Goal: Task Accomplishment & Management: Complete application form

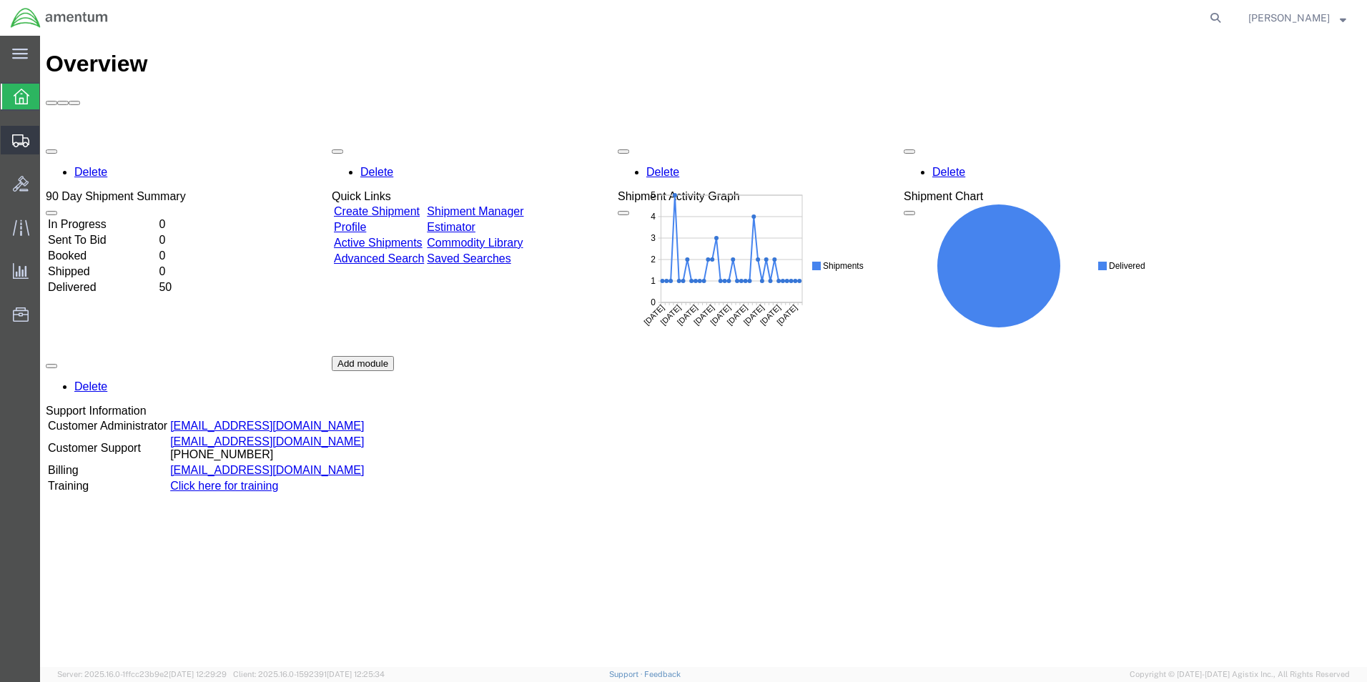
click at [49, 136] on span "Shipments" at bounding box center [44, 140] width 10 height 29
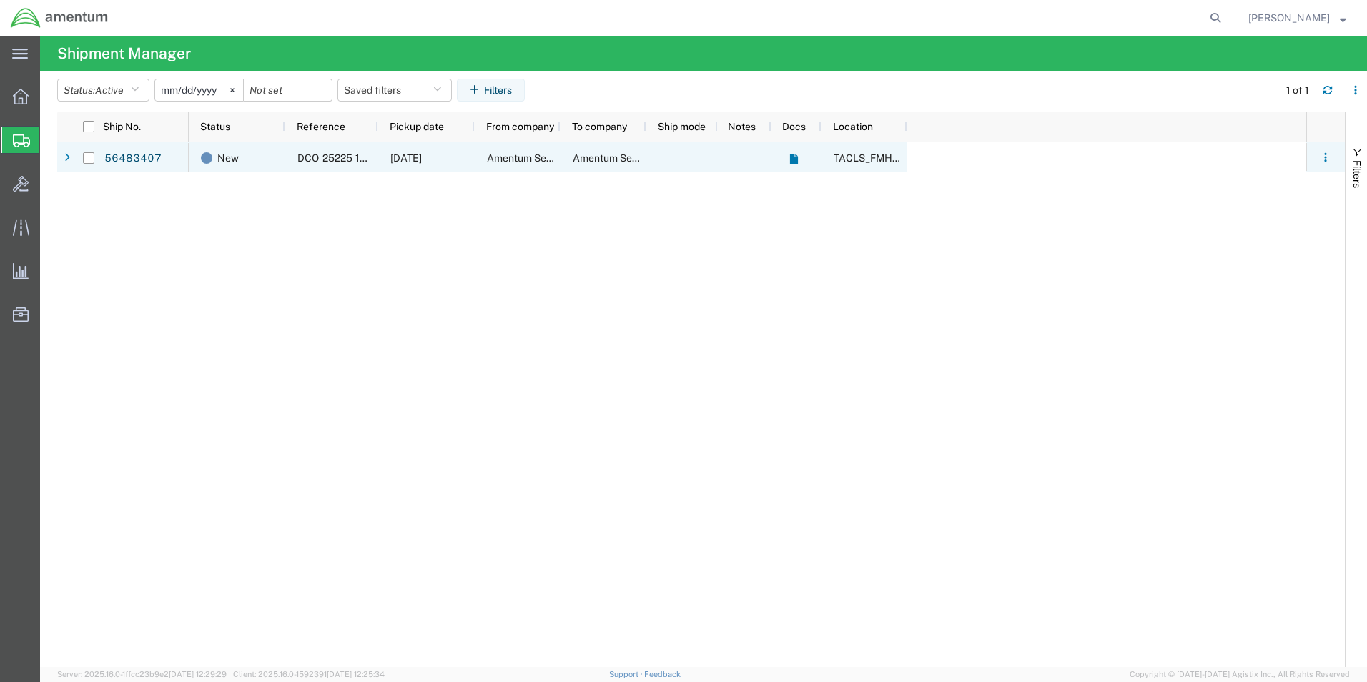
click at [310, 164] on div "DCO-25225-166769" at bounding box center [331, 157] width 93 height 30
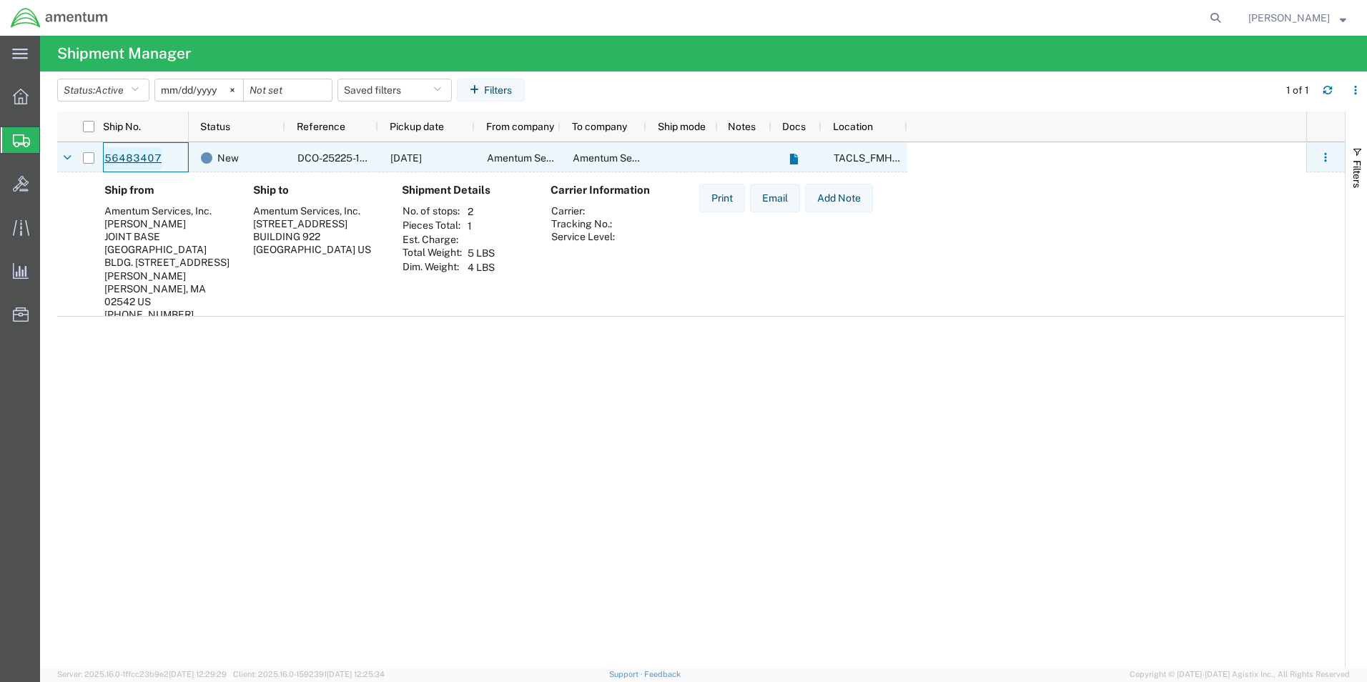
click at [129, 159] on link "56483407" at bounding box center [133, 158] width 59 height 23
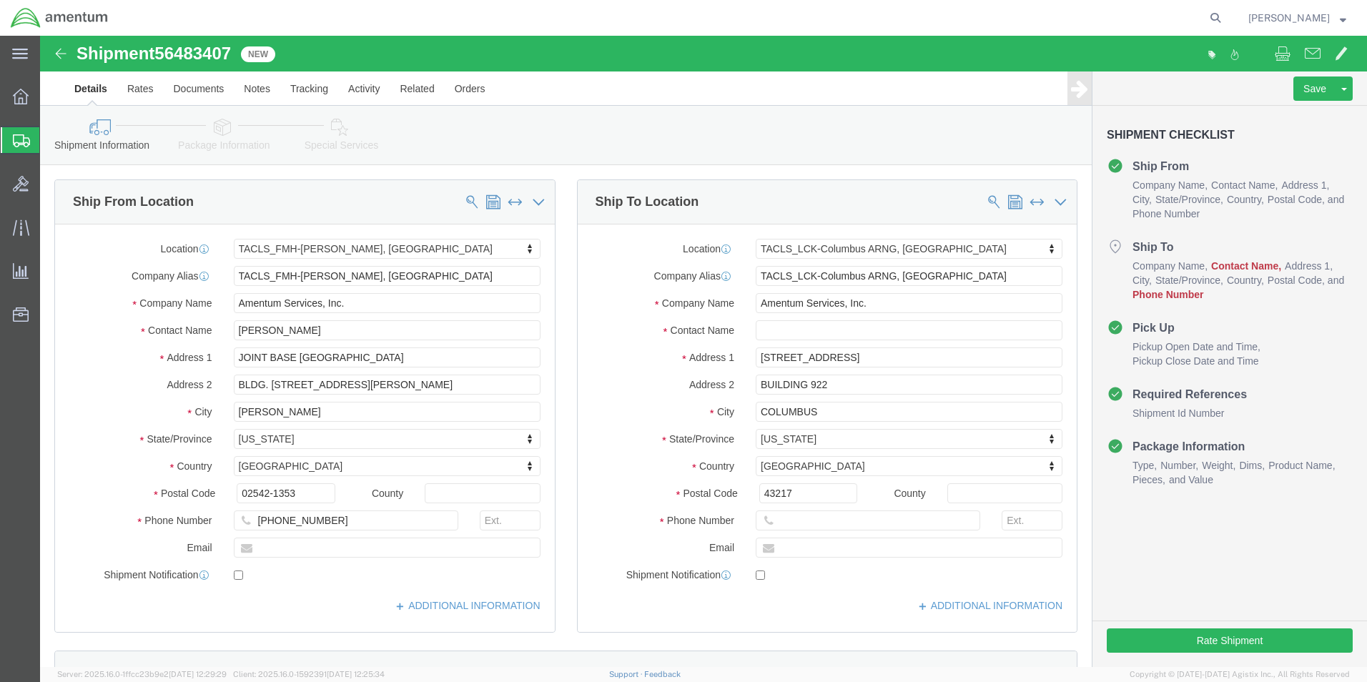
select select "42745"
select select "42747"
click input "text"
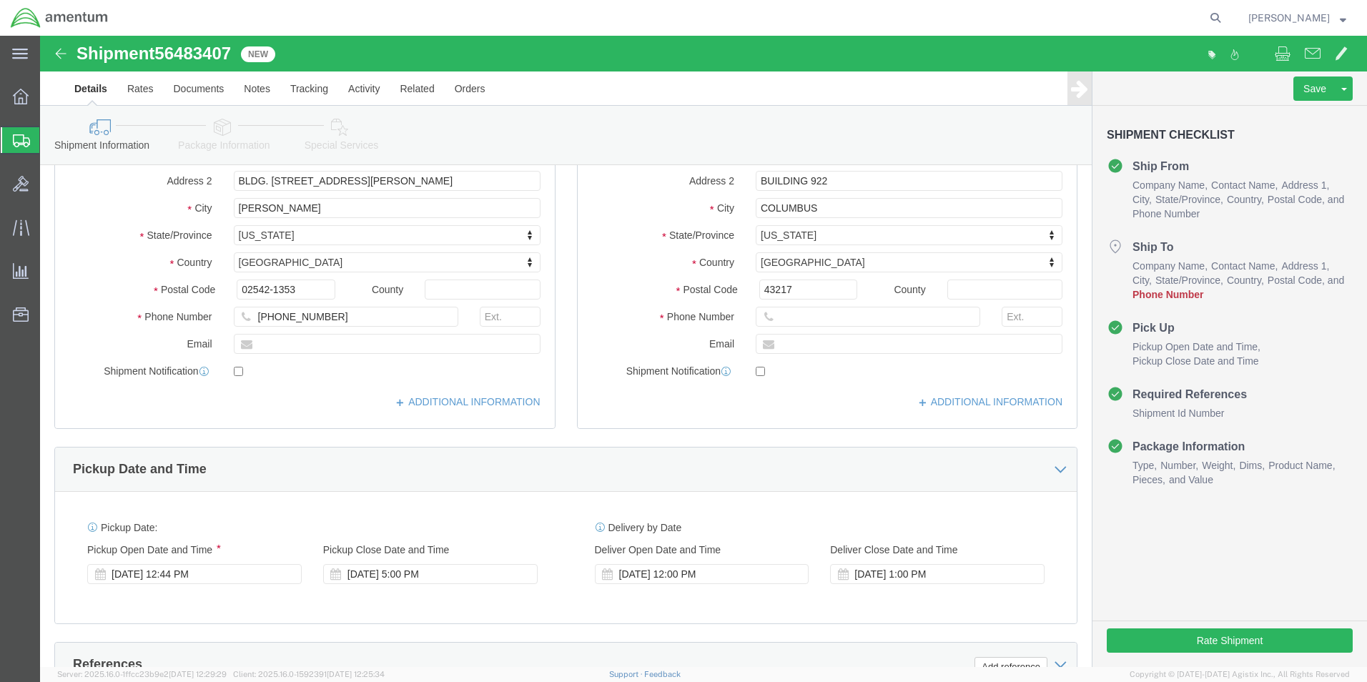
scroll to position [215, 0]
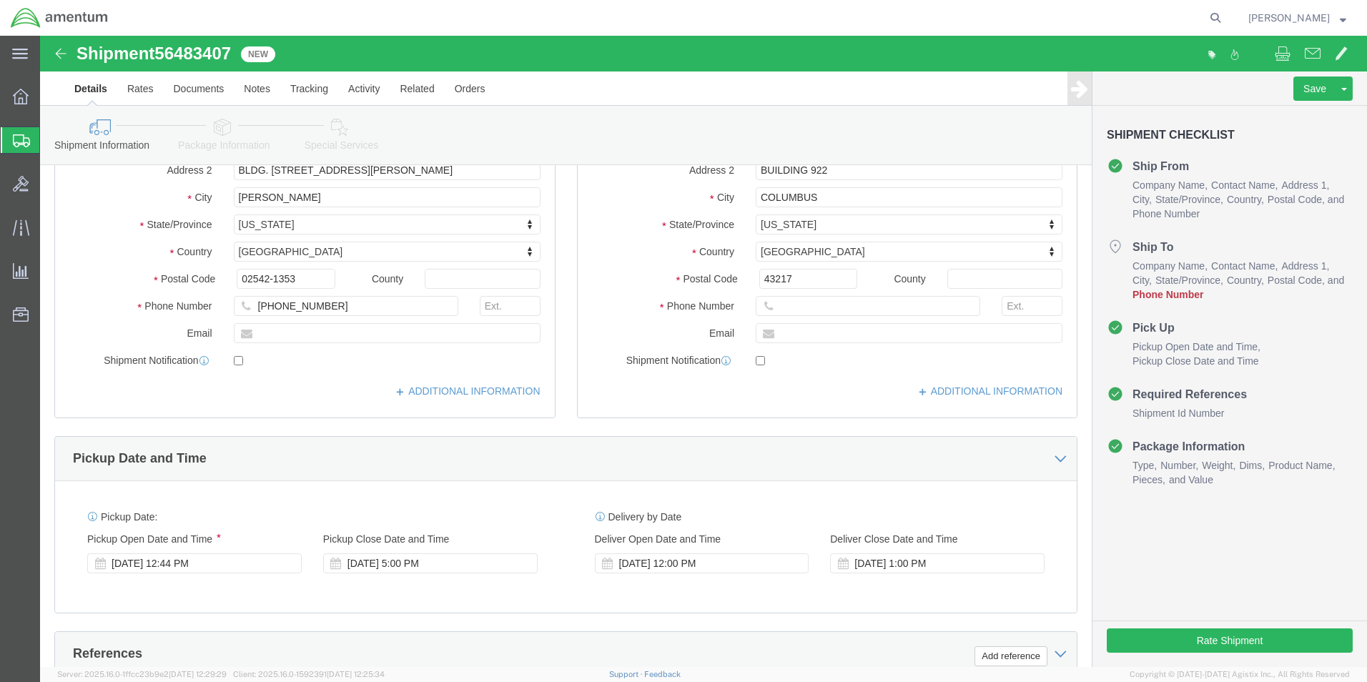
type input "[PERSON_NAME]"
click input "text"
paste input "[PHONE_NUMBER]"
type input "[PHONE_NUMBER]"
click input "text"
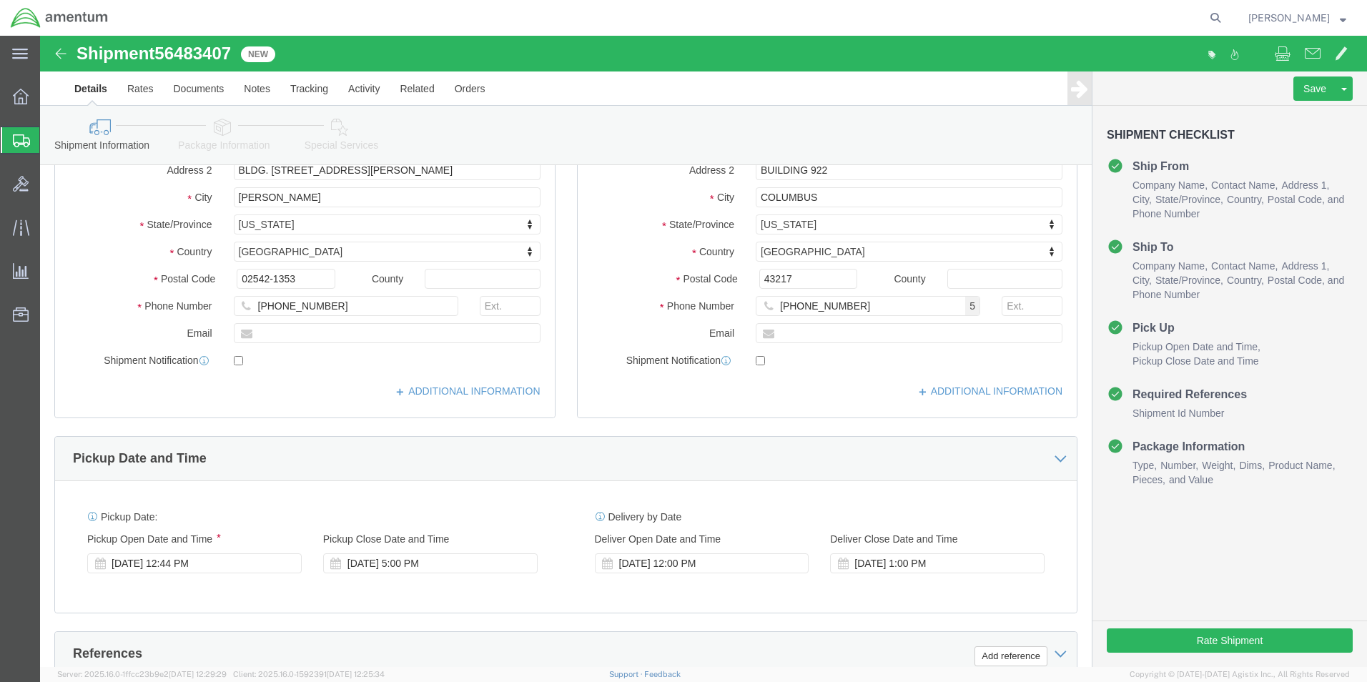
click div "Location TACLS_LCK-[GEOGRAPHIC_DATA], [GEOGRAPHIC_DATA] My Profile Location [PH…"
click button "Rate Shipment"
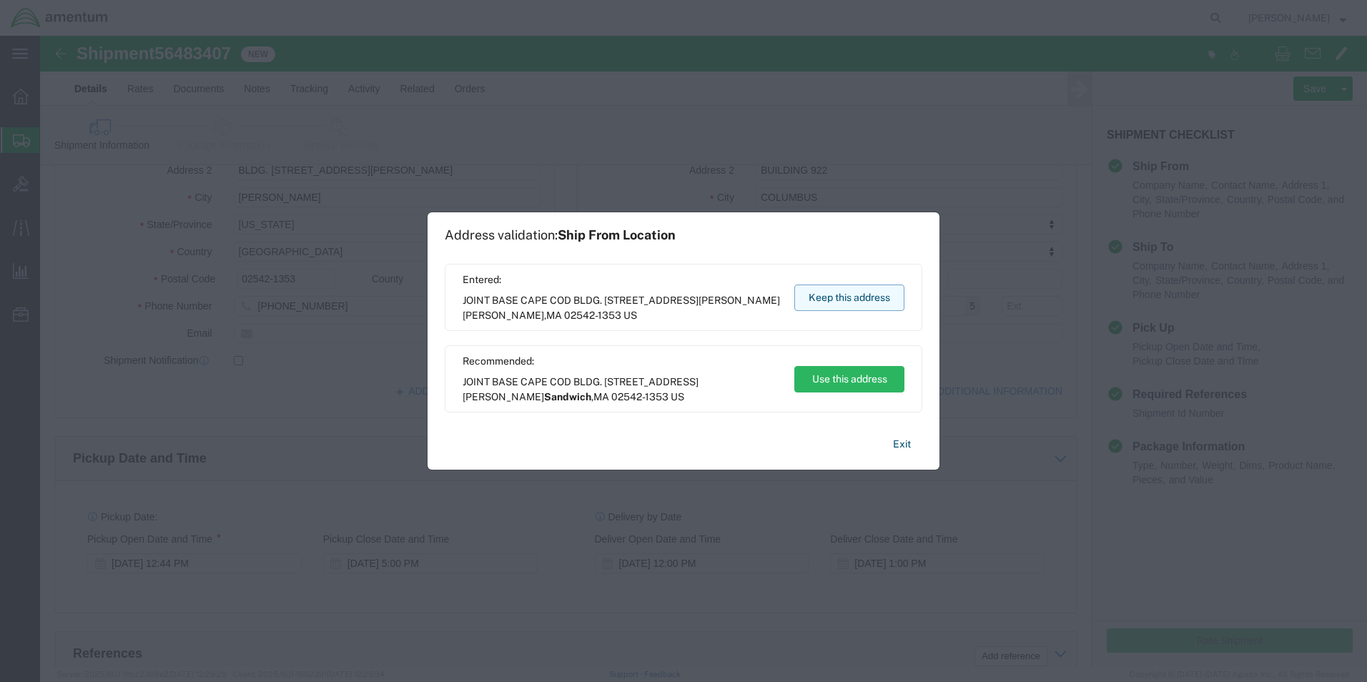
click at [839, 302] on button "Keep this address" at bounding box center [849, 298] width 110 height 26
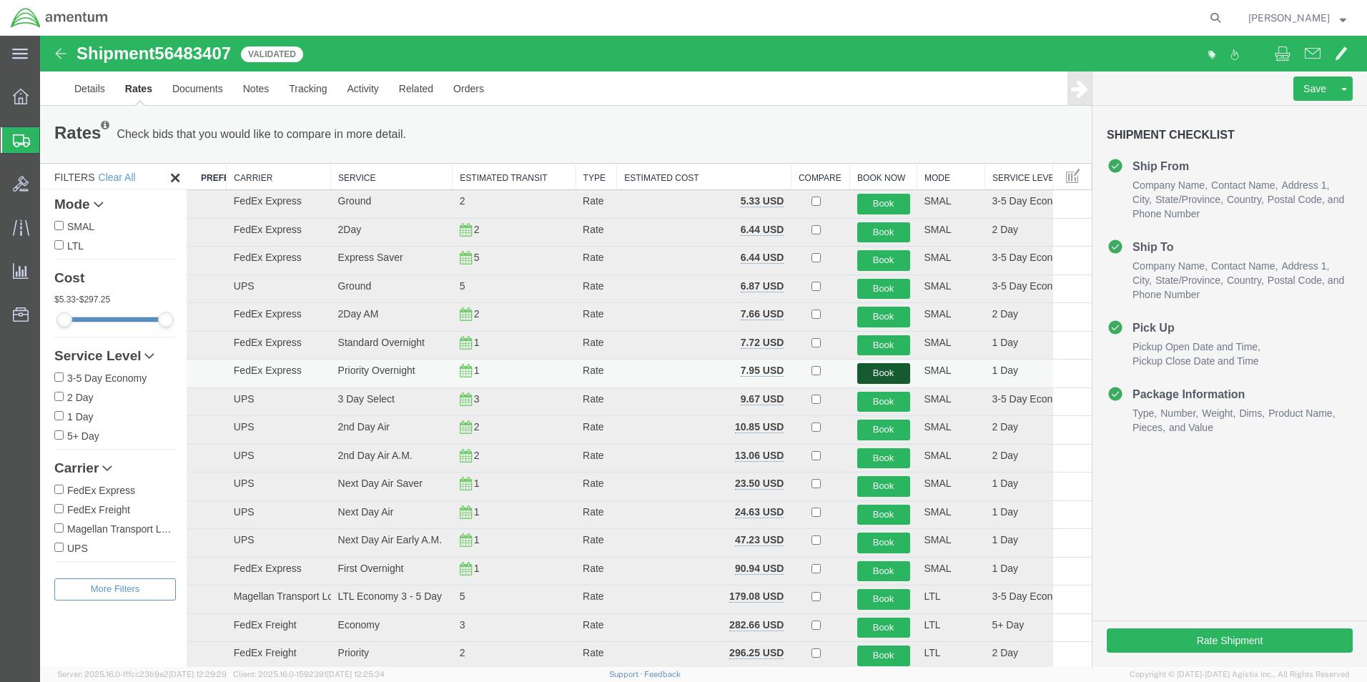
click at [882, 375] on button "Book" at bounding box center [883, 373] width 53 height 21
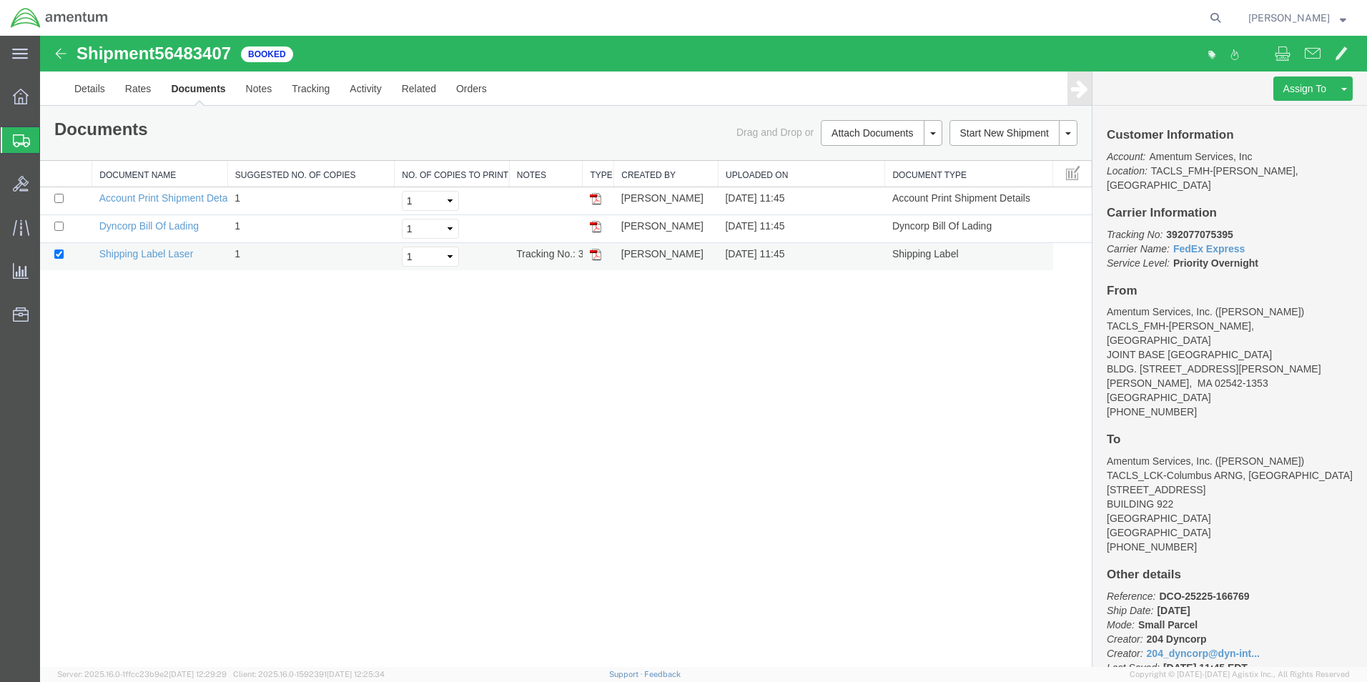
click at [601, 253] on td at bounding box center [598, 257] width 31 height 28
click at [596, 253] on img at bounding box center [595, 254] width 11 height 11
